Goal: Task Accomplishment & Management: Use online tool/utility

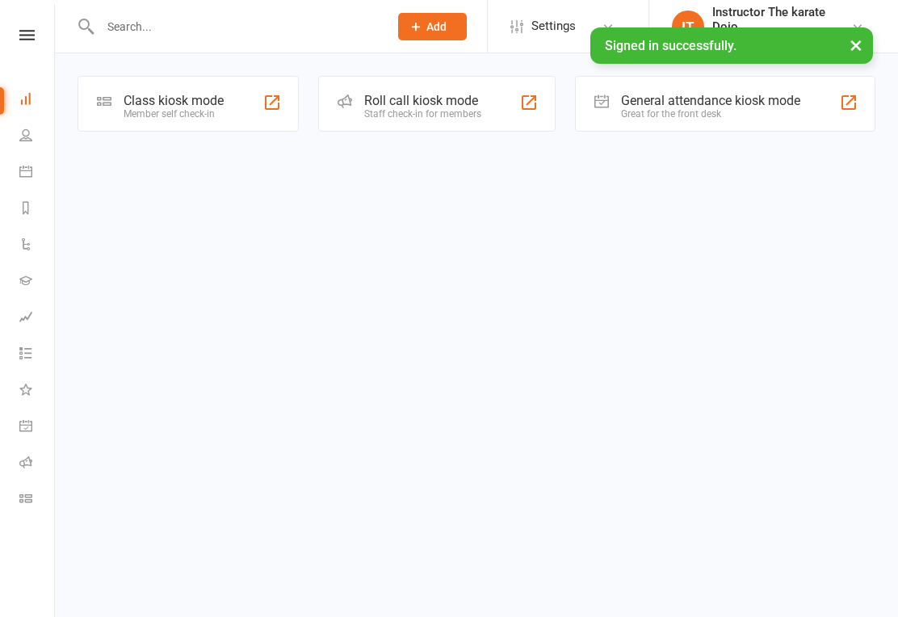
click at [193, 105] on div "Class kiosk mode" at bounding box center [174, 100] width 100 height 15
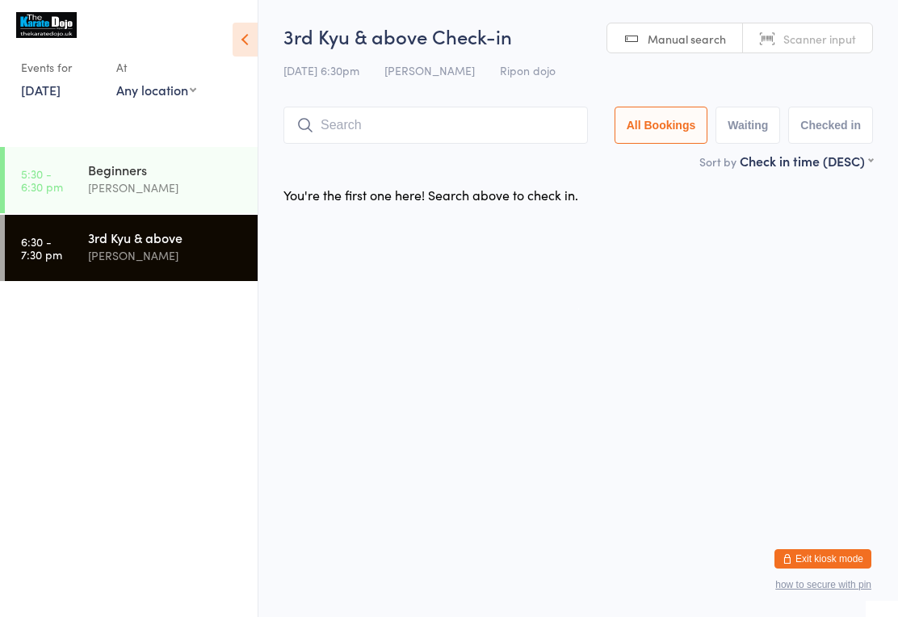
click at [427, 114] on input "search" at bounding box center [435, 125] width 304 height 37
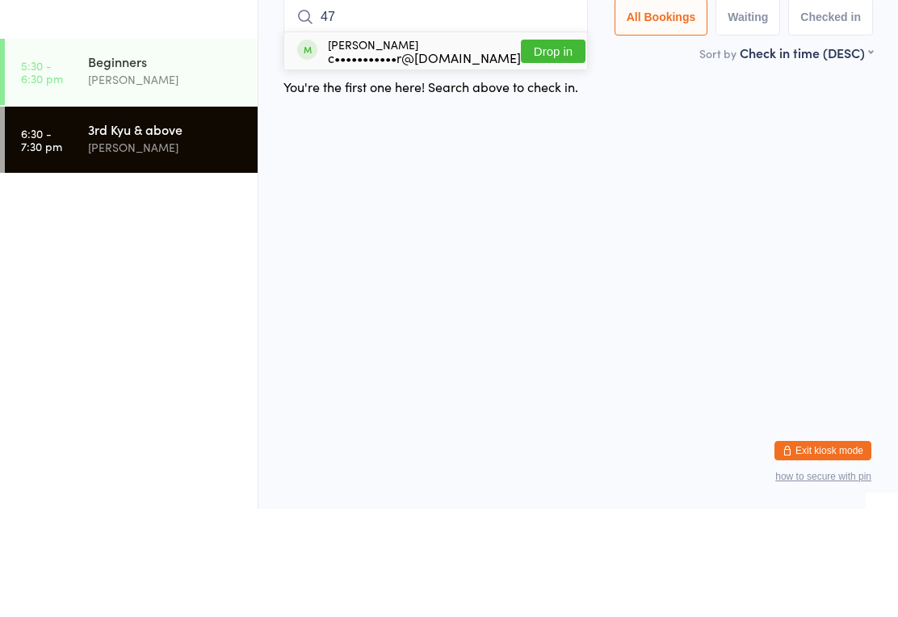
type input "47"
click at [547, 148] on button "Drop in" at bounding box center [553, 159] width 65 height 23
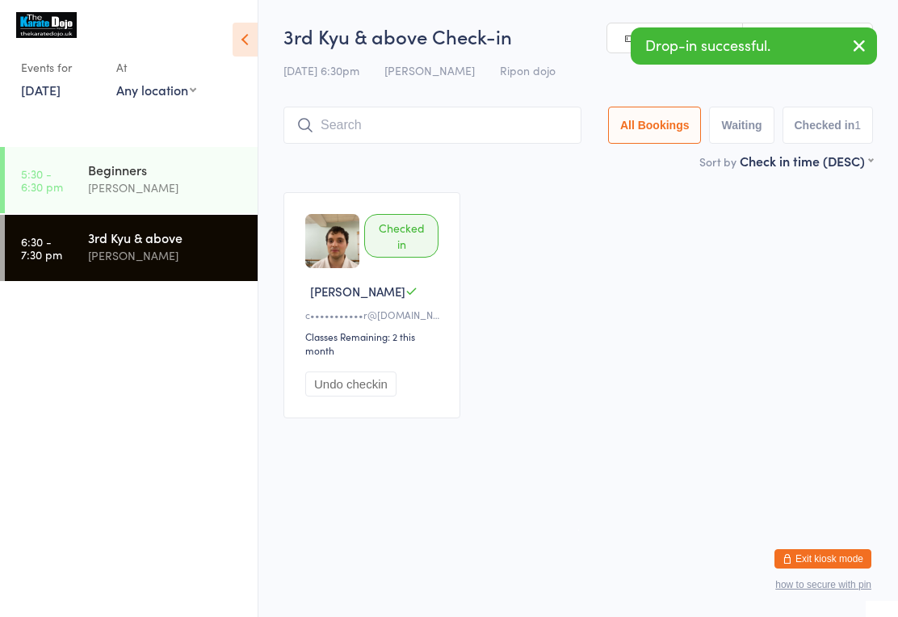
click at [481, 123] on input "search" at bounding box center [432, 125] width 298 height 37
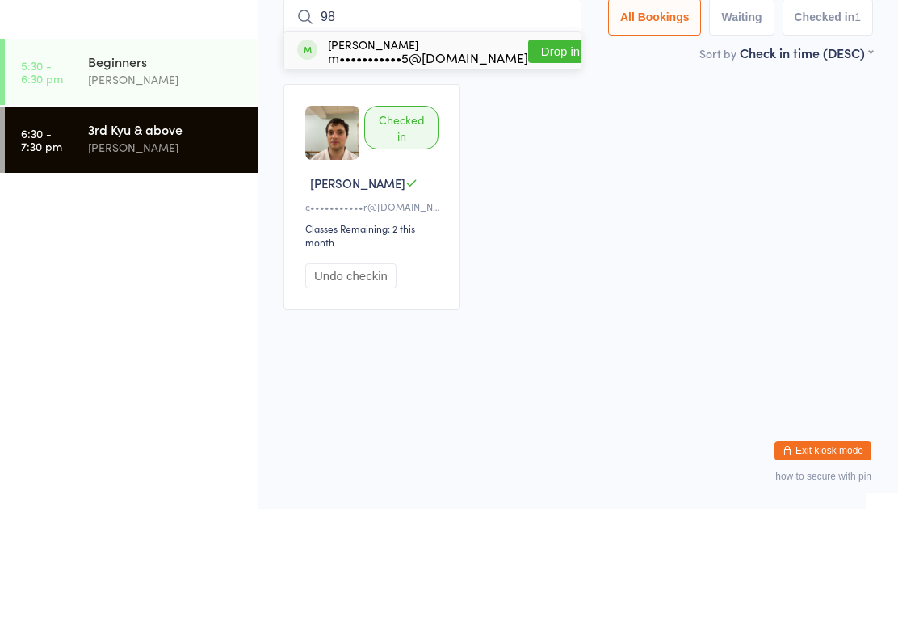
type input "98"
click at [528, 148] on button "Drop in" at bounding box center [560, 159] width 65 height 23
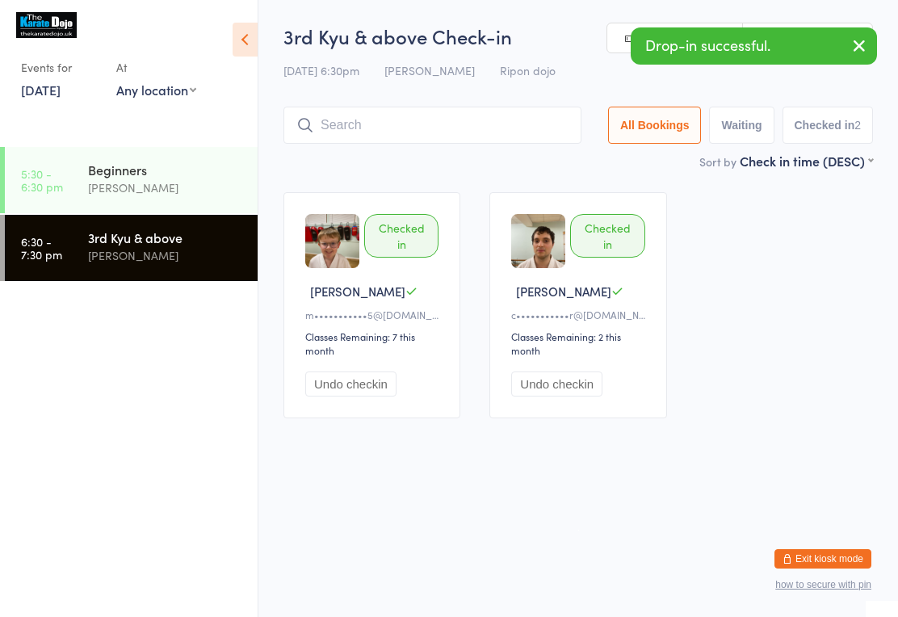
click at [348, 98] on div "3rd Kyu & above Check-in 15 Aug 6:30pm Ady Gray Ripon dojo Manual search Scanne…" at bounding box center [577, 87] width 589 height 129
click at [388, 130] on input "search" at bounding box center [432, 125] width 298 height 37
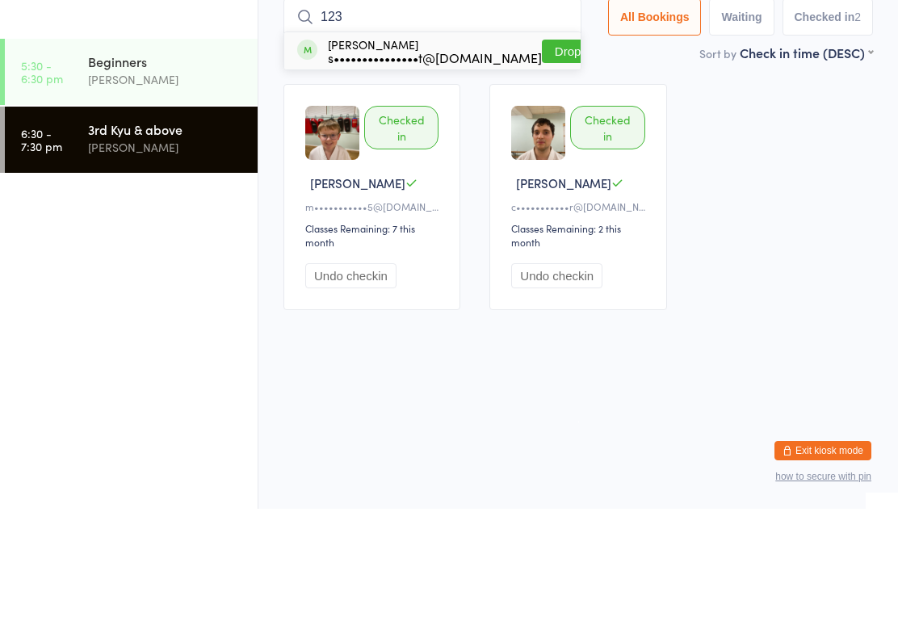
type input "123"
click at [555, 148] on button "Drop in" at bounding box center [574, 159] width 65 height 23
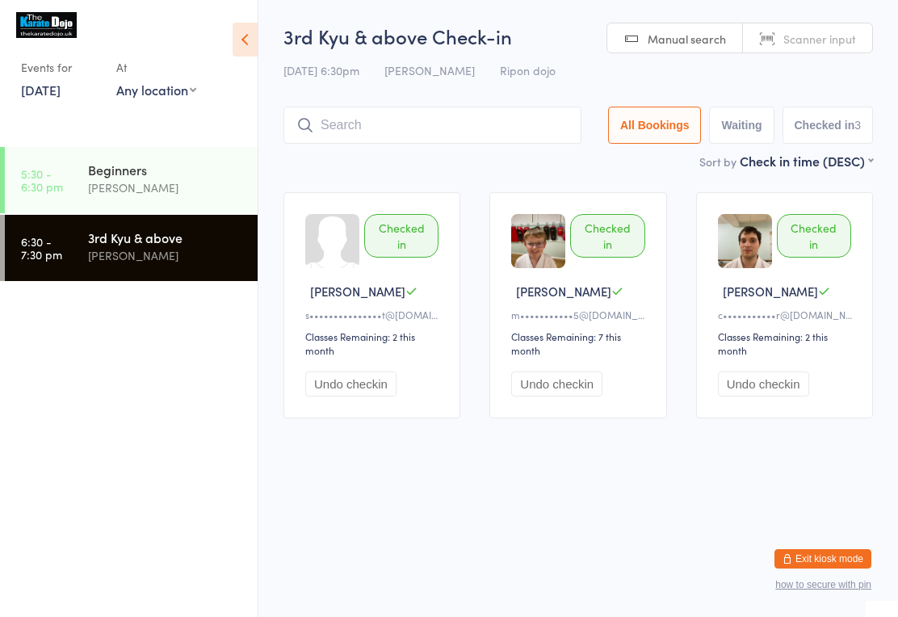
click at [488, 118] on input "search" at bounding box center [432, 125] width 298 height 37
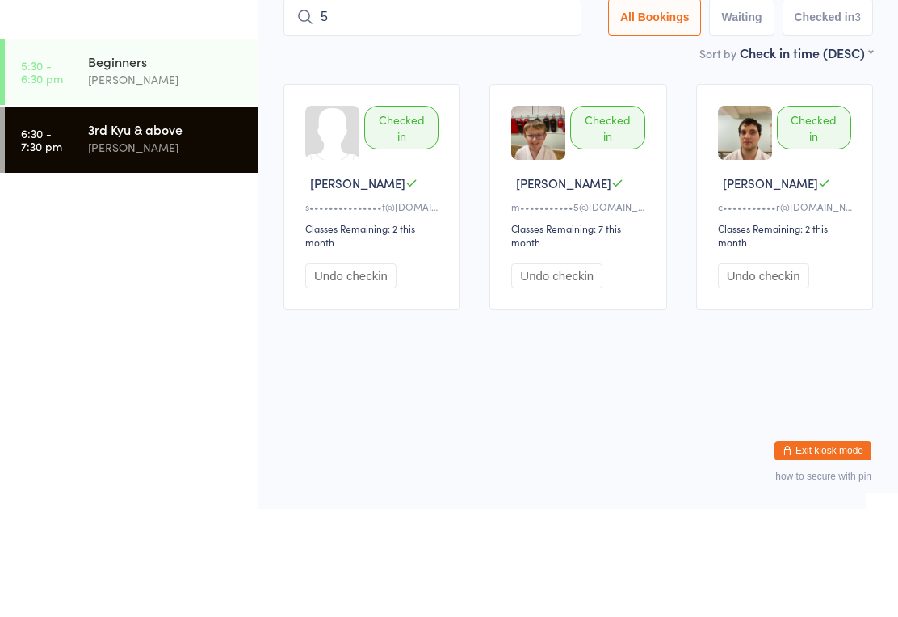
type input "52"
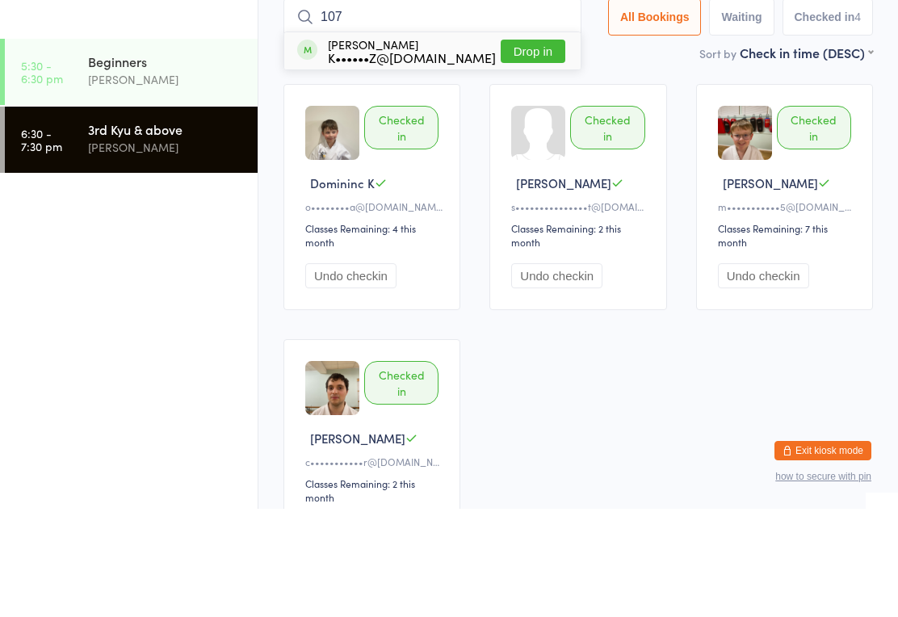
type input "107"
click at [538, 148] on button "Drop in" at bounding box center [532, 159] width 65 height 23
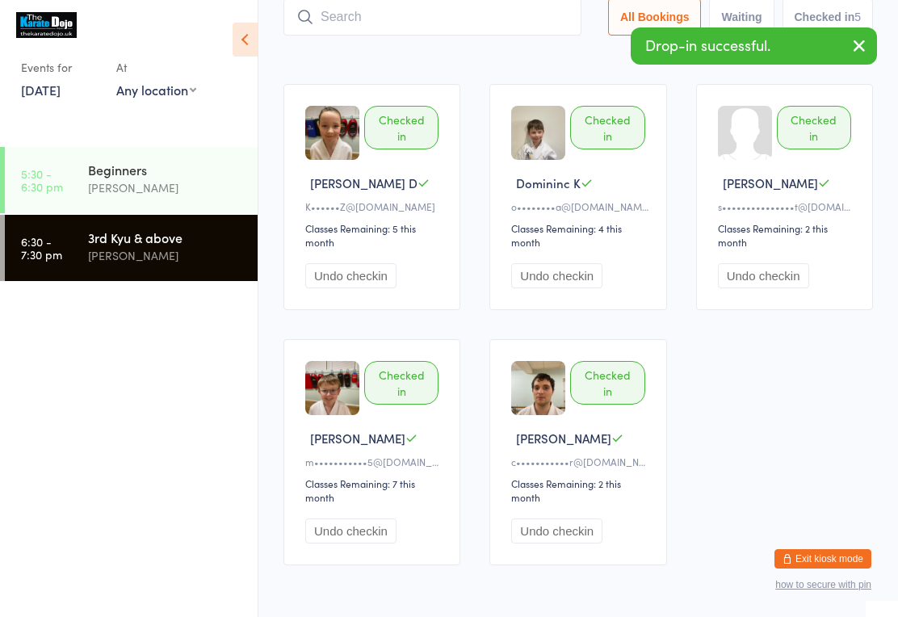
click at [475, 27] on input "search" at bounding box center [432, 16] width 298 height 37
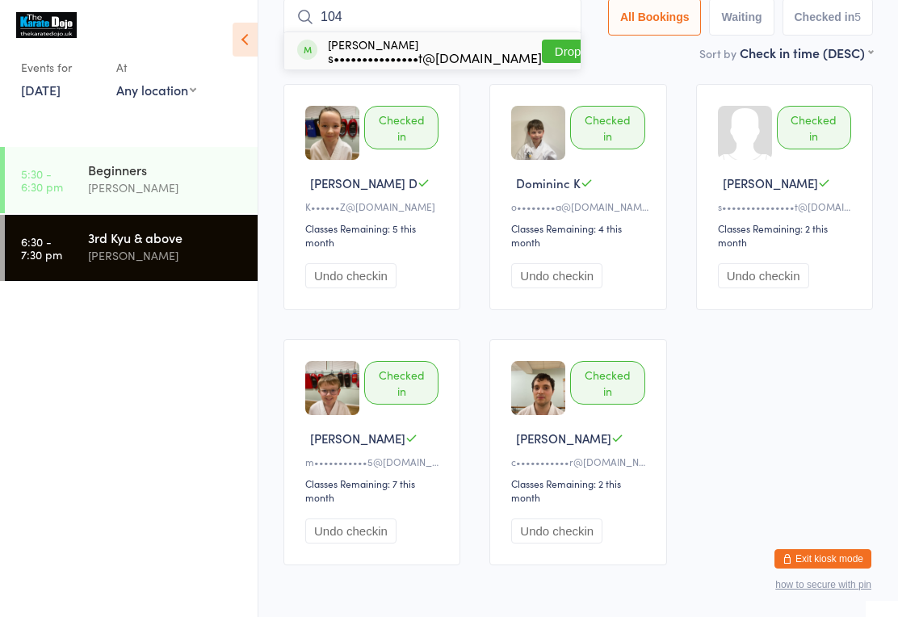
type input "104"
click at [542, 63] on button "Drop in" at bounding box center [574, 51] width 65 height 23
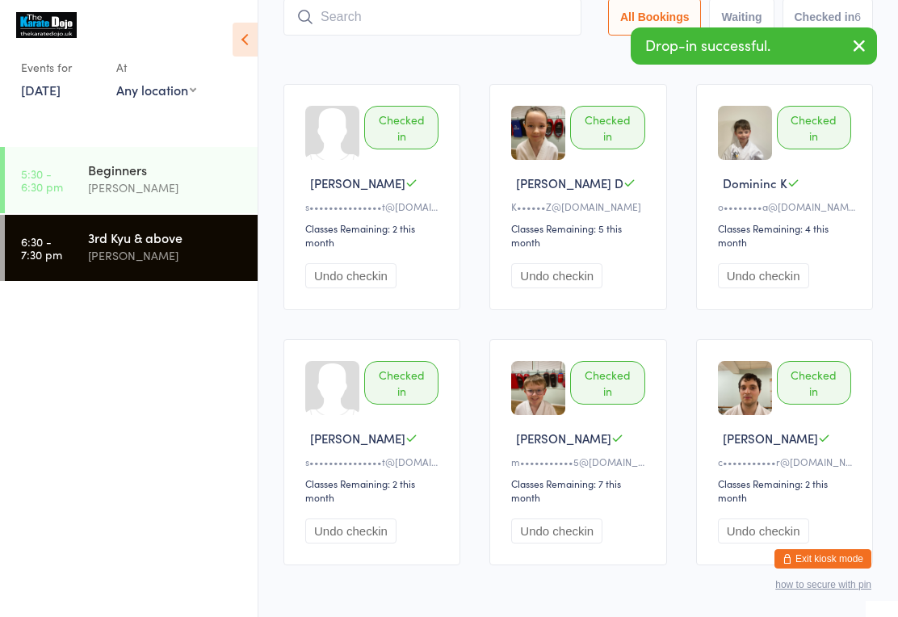
click at [392, 31] on input "search" at bounding box center [432, 16] width 298 height 37
type input "120"
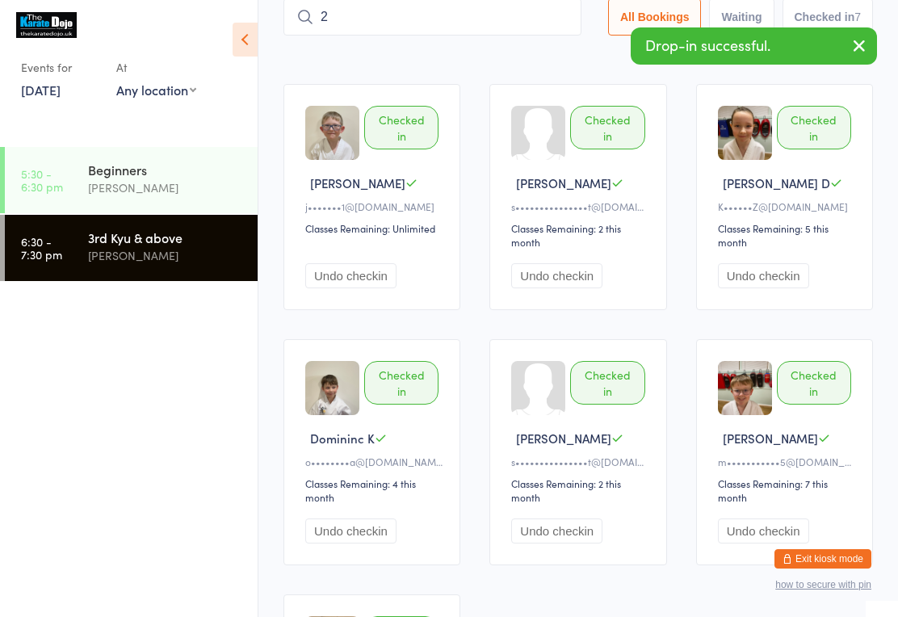
type input "21"
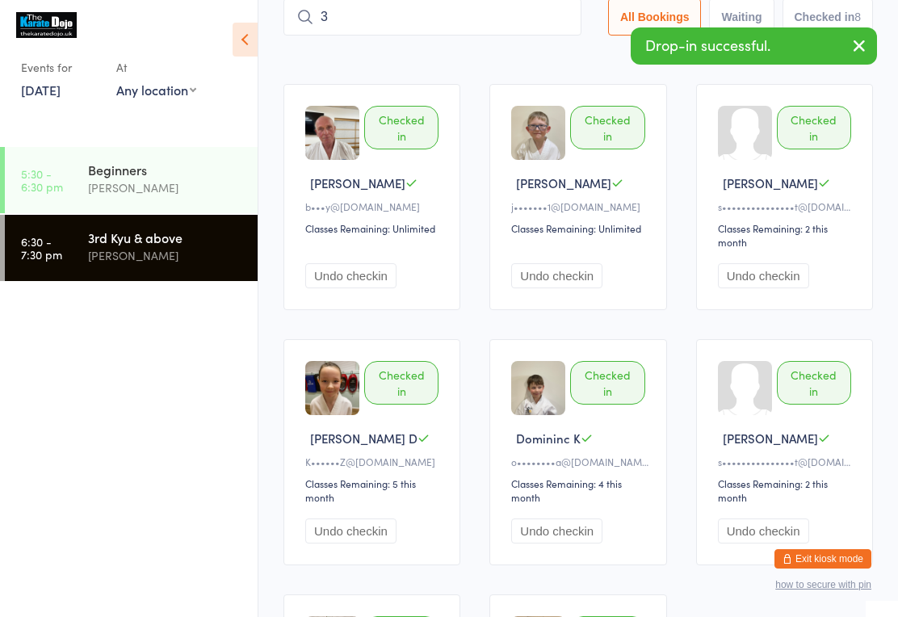
type input "34"
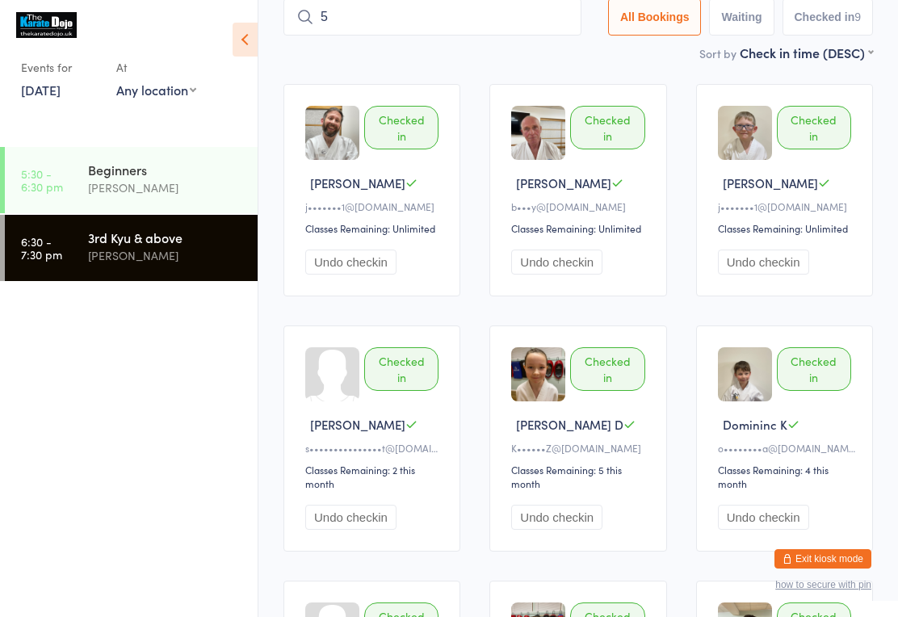
type input "58"
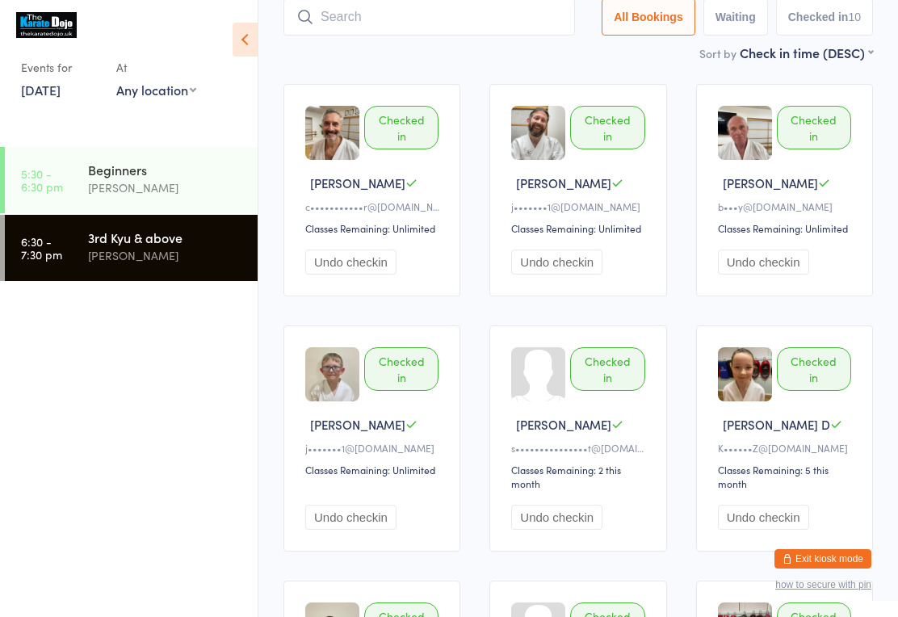
click at [402, 20] on input "search" at bounding box center [428, 16] width 291 height 37
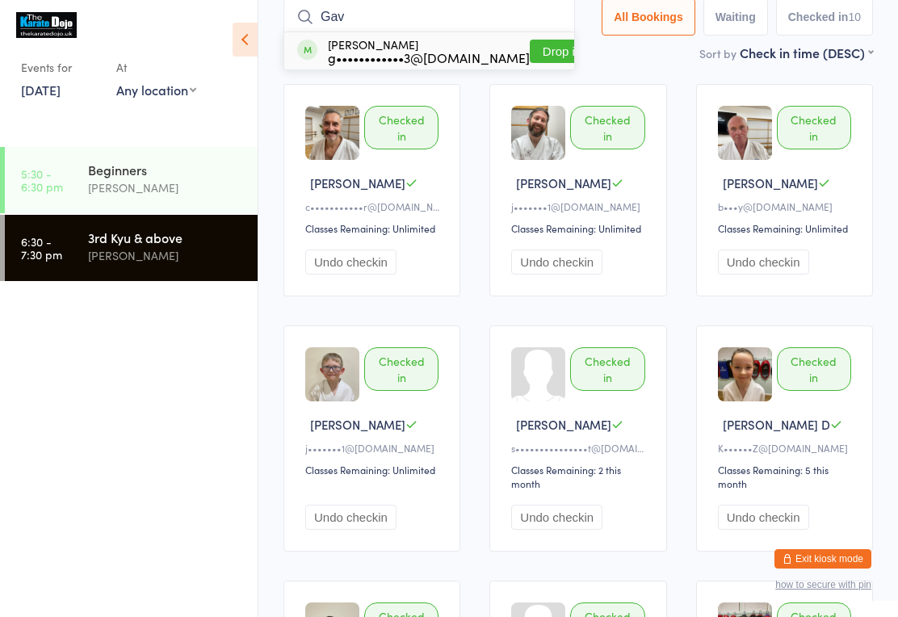
type input "Gav"
click at [530, 53] on button "Drop in" at bounding box center [562, 51] width 65 height 23
